Goal: Information Seeking & Learning: Learn about a topic

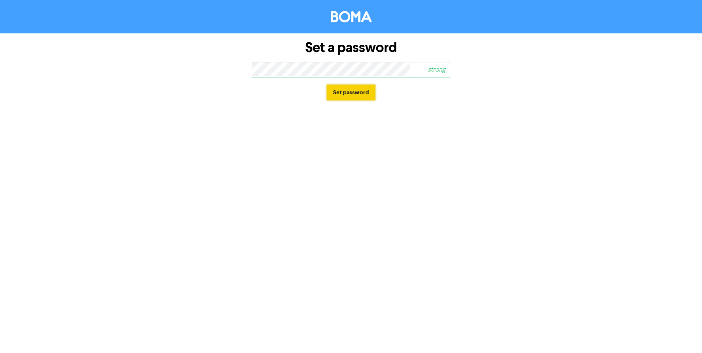
click at [349, 91] on button "Set password" at bounding box center [351, 92] width 48 height 15
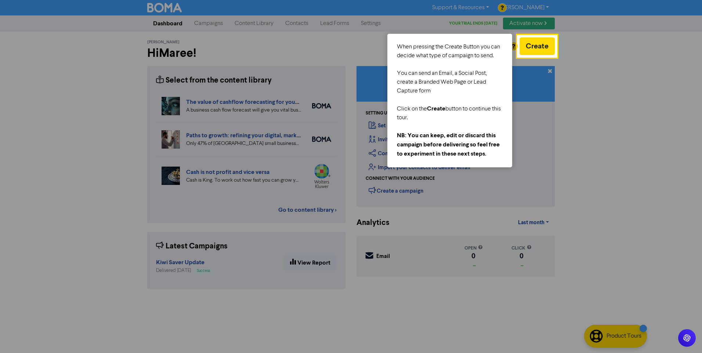
click at [610, 65] on div at bounding box center [628, 176] width 145 height 353
click at [207, 22] on div at bounding box center [258, 176] width 517 height 353
click at [617, 150] on div at bounding box center [628, 176] width 145 height 353
click at [532, 46] on button "Create" at bounding box center [536, 46] width 35 height 18
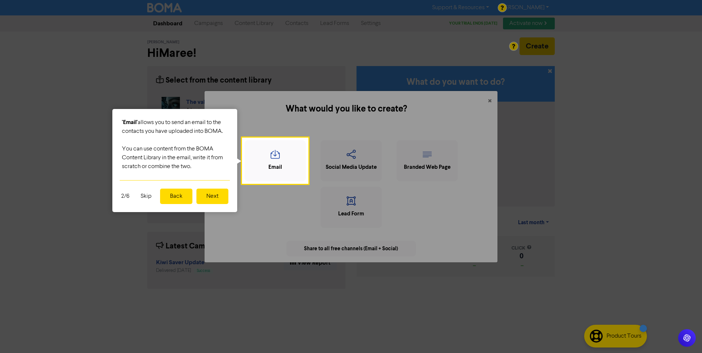
click at [145, 198] on button "Skip" at bounding box center [146, 196] width 20 height 15
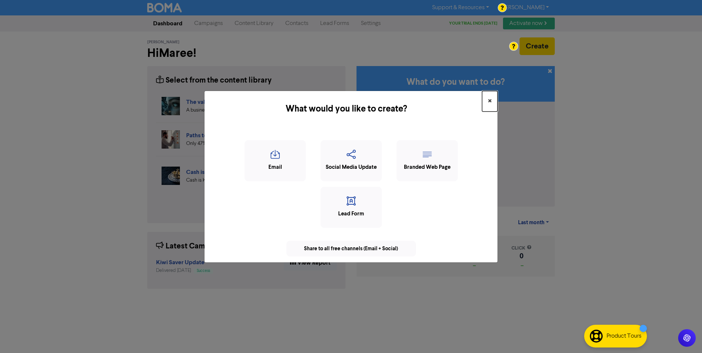
click at [489, 96] on span "×" at bounding box center [490, 101] width 4 height 11
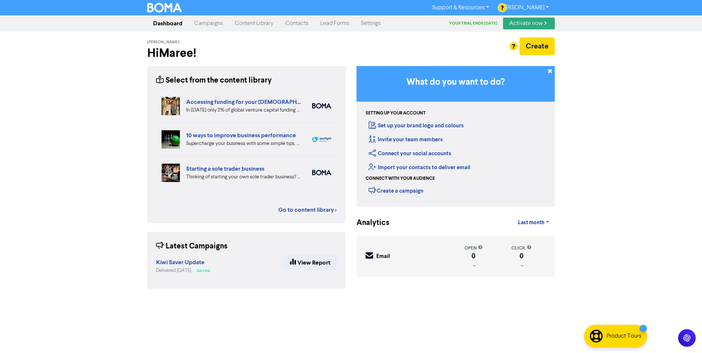
click at [254, 23] on link "Content Library" at bounding box center [254, 23] width 51 height 15
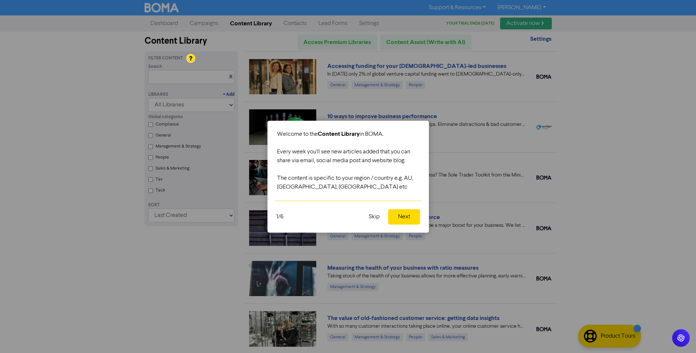
click at [392, 218] on button "Next" at bounding box center [404, 216] width 32 height 15
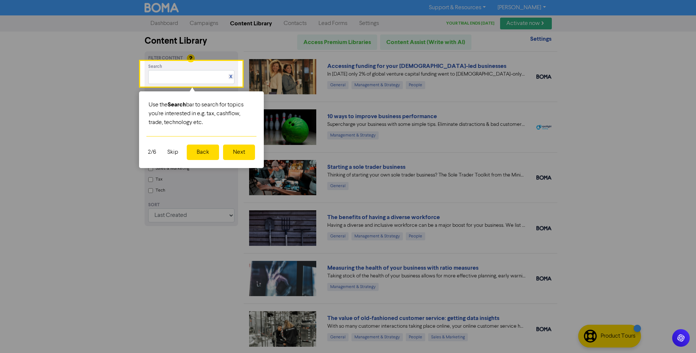
click at [235, 156] on button "Next" at bounding box center [239, 152] width 32 height 15
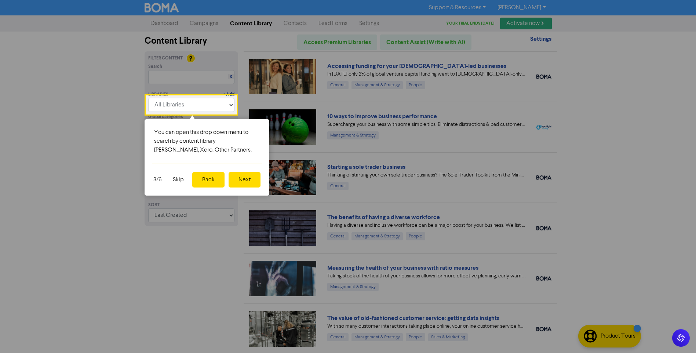
click at [249, 186] on button "Next" at bounding box center [245, 179] width 32 height 15
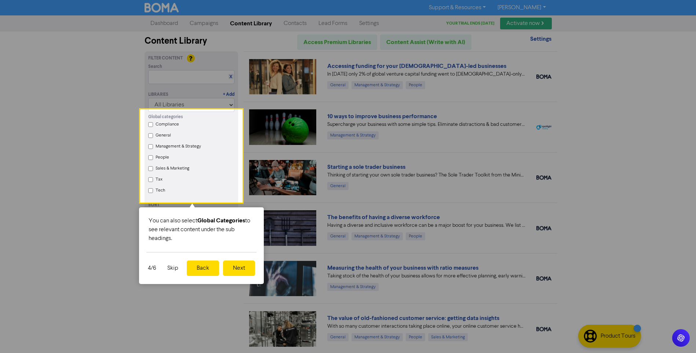
click at [241, 271] on button "Next" at bounding box center [239, 268] width 32 height 15
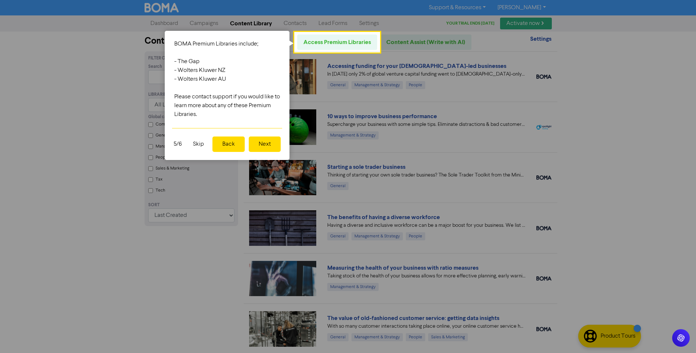
click at [263, 145] on button "Next" at bounding box center [265, 144] width 32 height 15
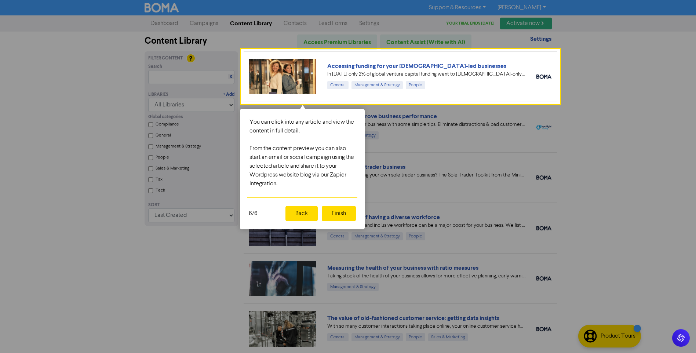
click at [337, 215] on button "Finish" at bounding box center [339, 213] width 34 height 15
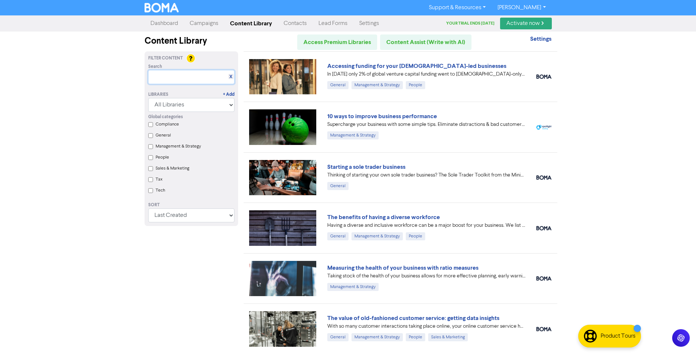
click at [165, 77] on input "text" at bounding box center [191, 77] width 86 height 14
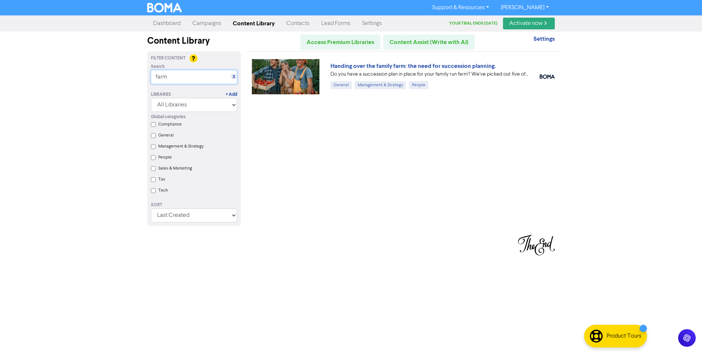
drag, startPoint x: 174, startPoint y: 76, endPoint x: 128, endPoint y: 71, distance: 46.9
click at [128, 71] on div "Support & Resources Video Tutorials FAQ & Guides Marketing Education [PERSON_NA…" at bounding box center [351, 176] width 702 height 353
type input "agri"
